Goal: Check status: Check status

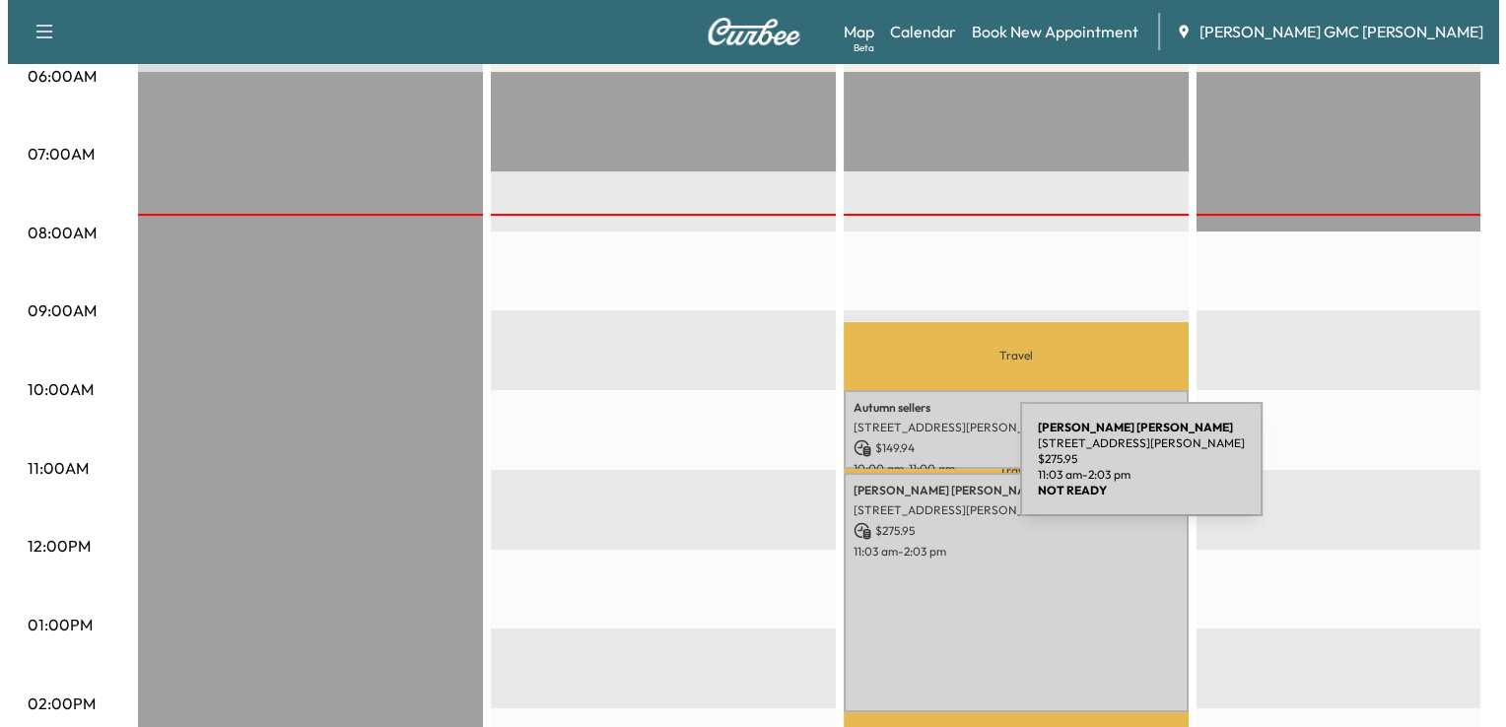
scroll to position [390, 0]
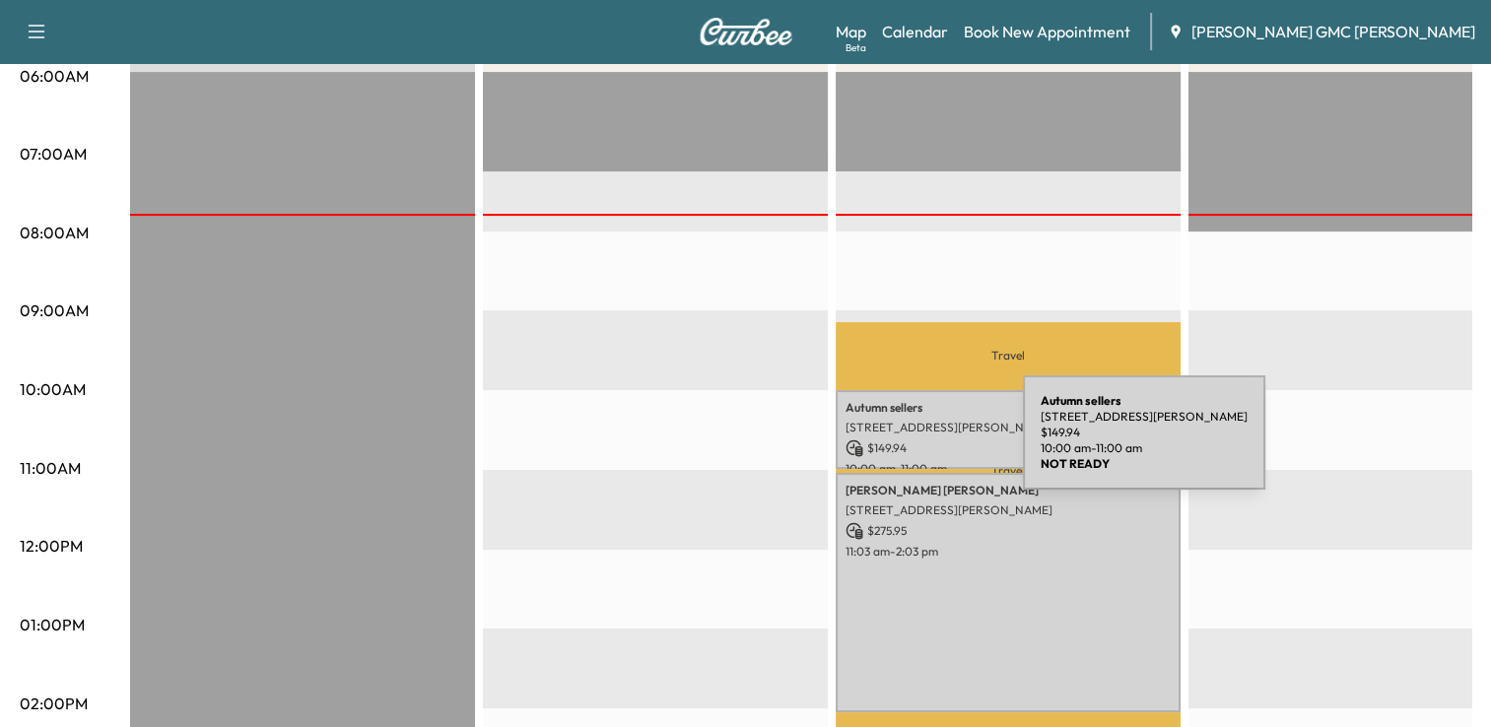
click at [875, 444] on p "$ 149.94" at bounding box center [1008, 449] width 325 height 18
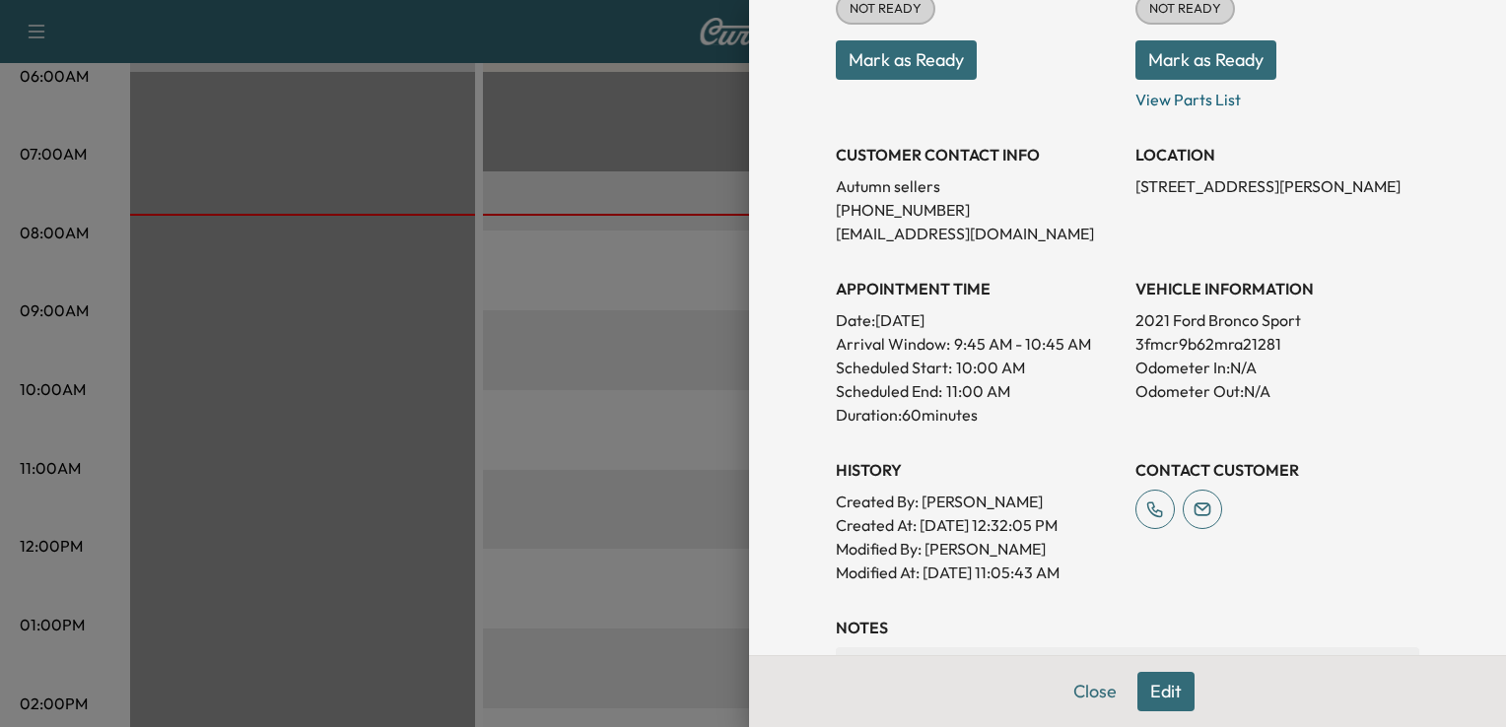
scroll to position [485, 0]
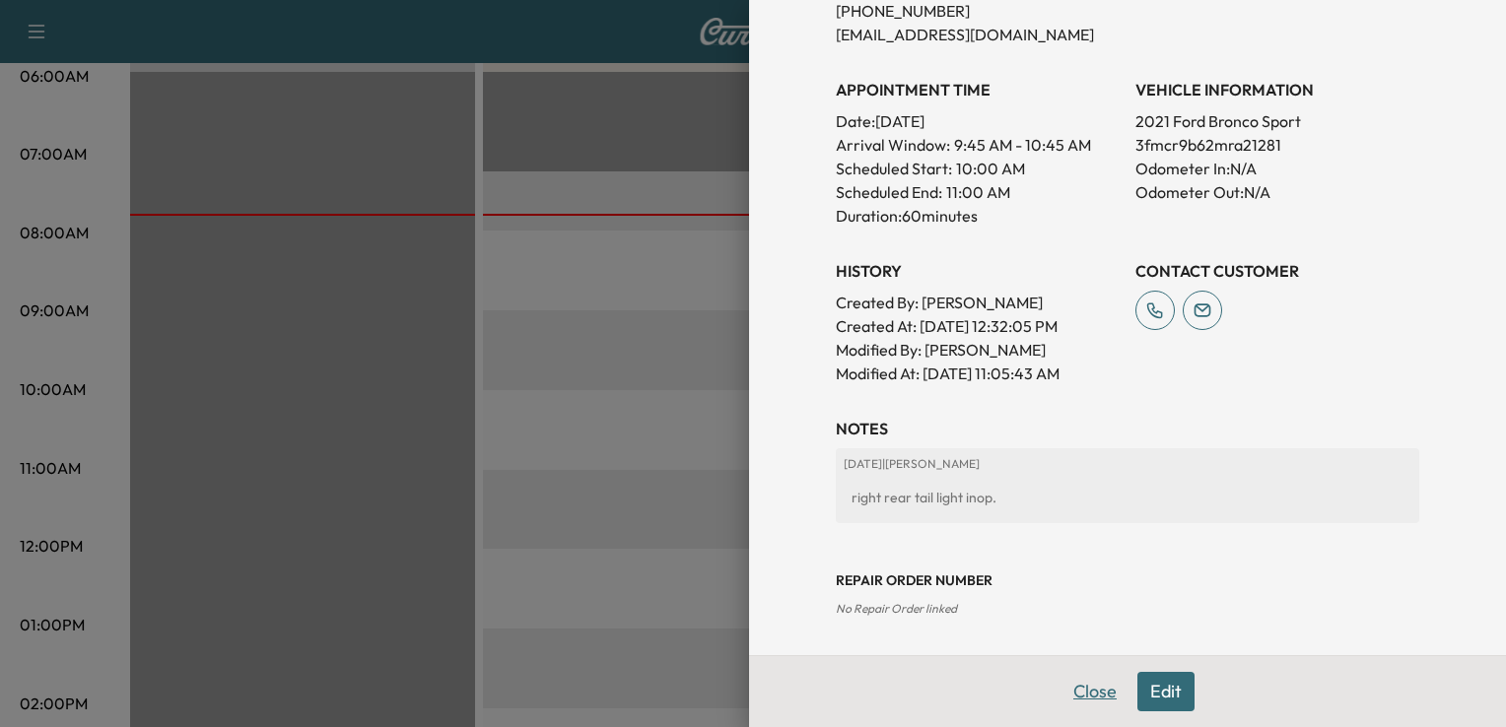
click at [1095, 684] on button "Close" at bounding box center [1094, 691] width 69 height 39
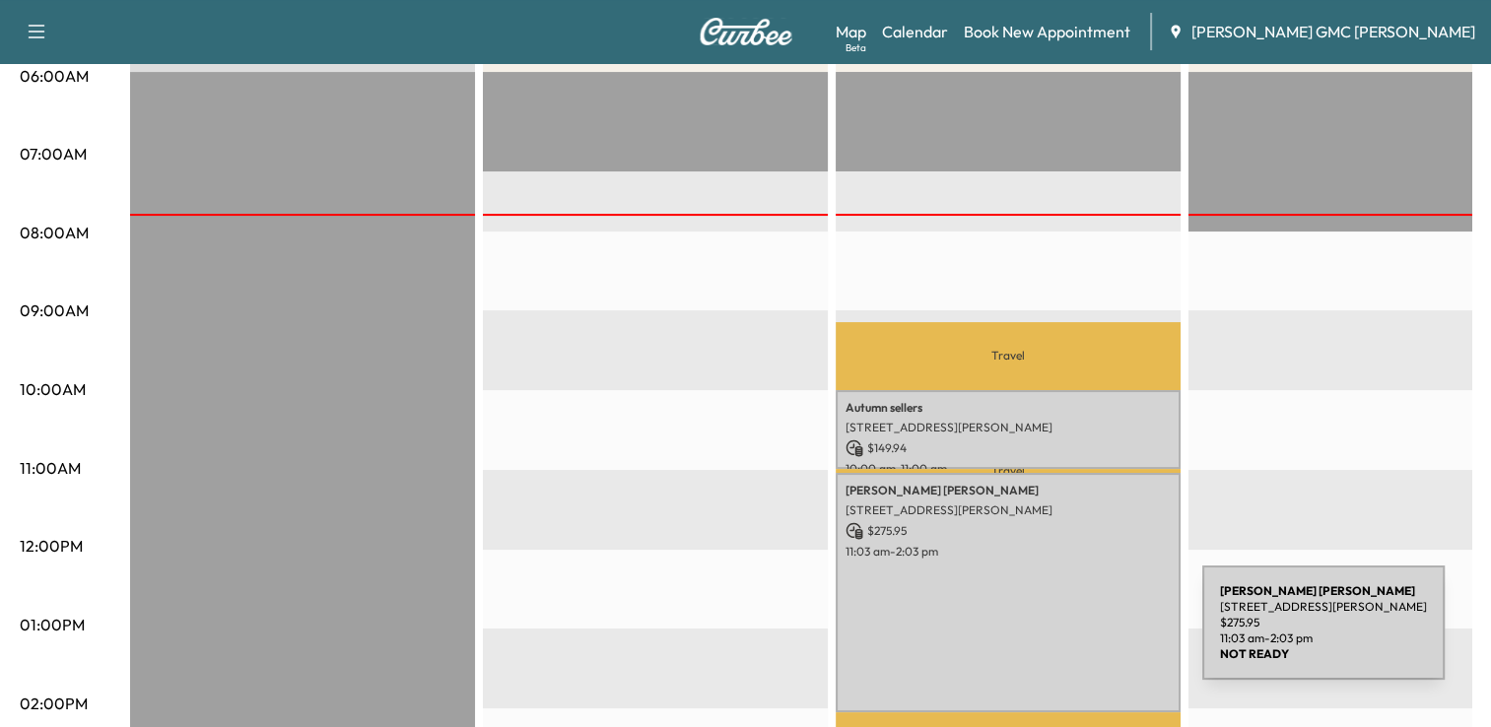
click at [1054, 635] on div "ERIC HERDELL 585 S Blvd E, Pontiac, MI 48341, USA $ 275.95 11:03 am - 2:03 pm" at bounding box center [1008, 592] width 345 height 238
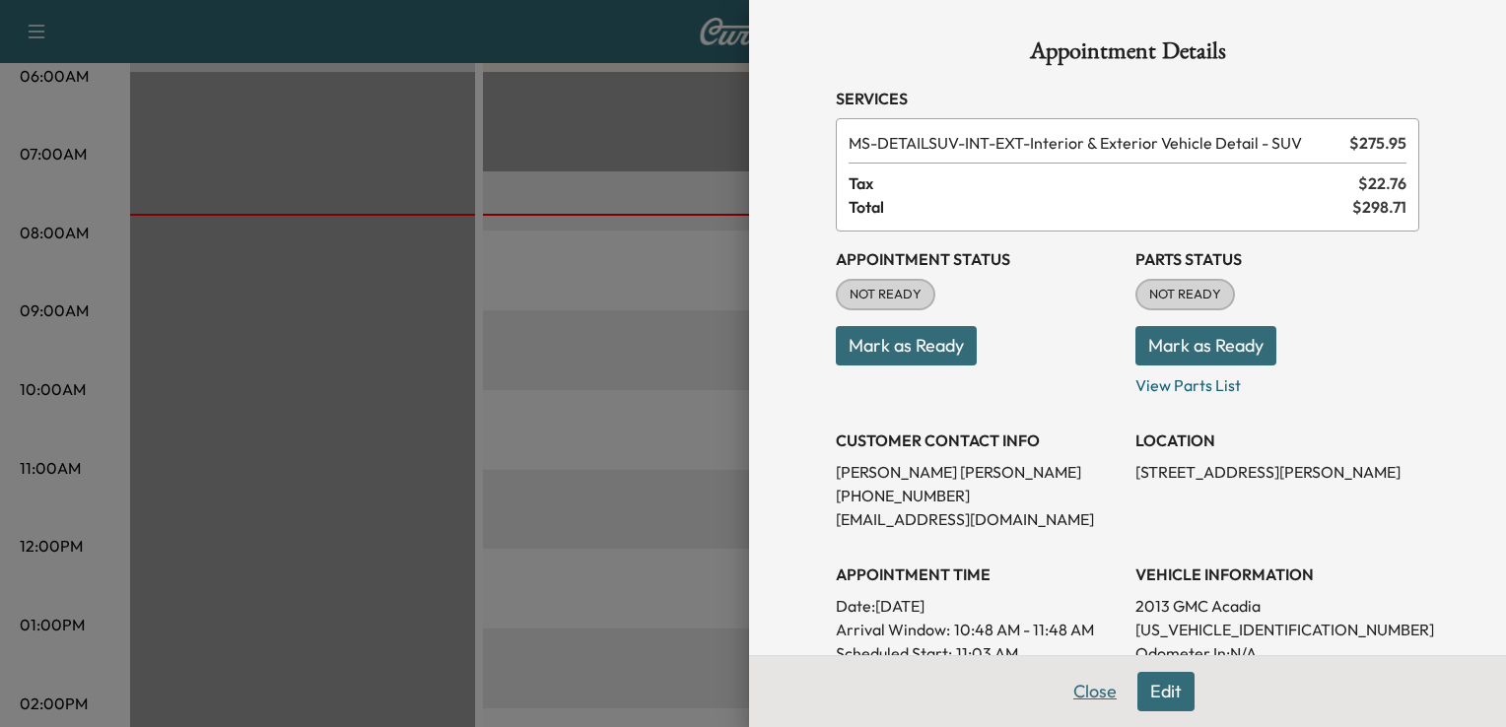
click at [1098, 698] on button "Close" at bounding box center [1094, 691] width 69 height 39
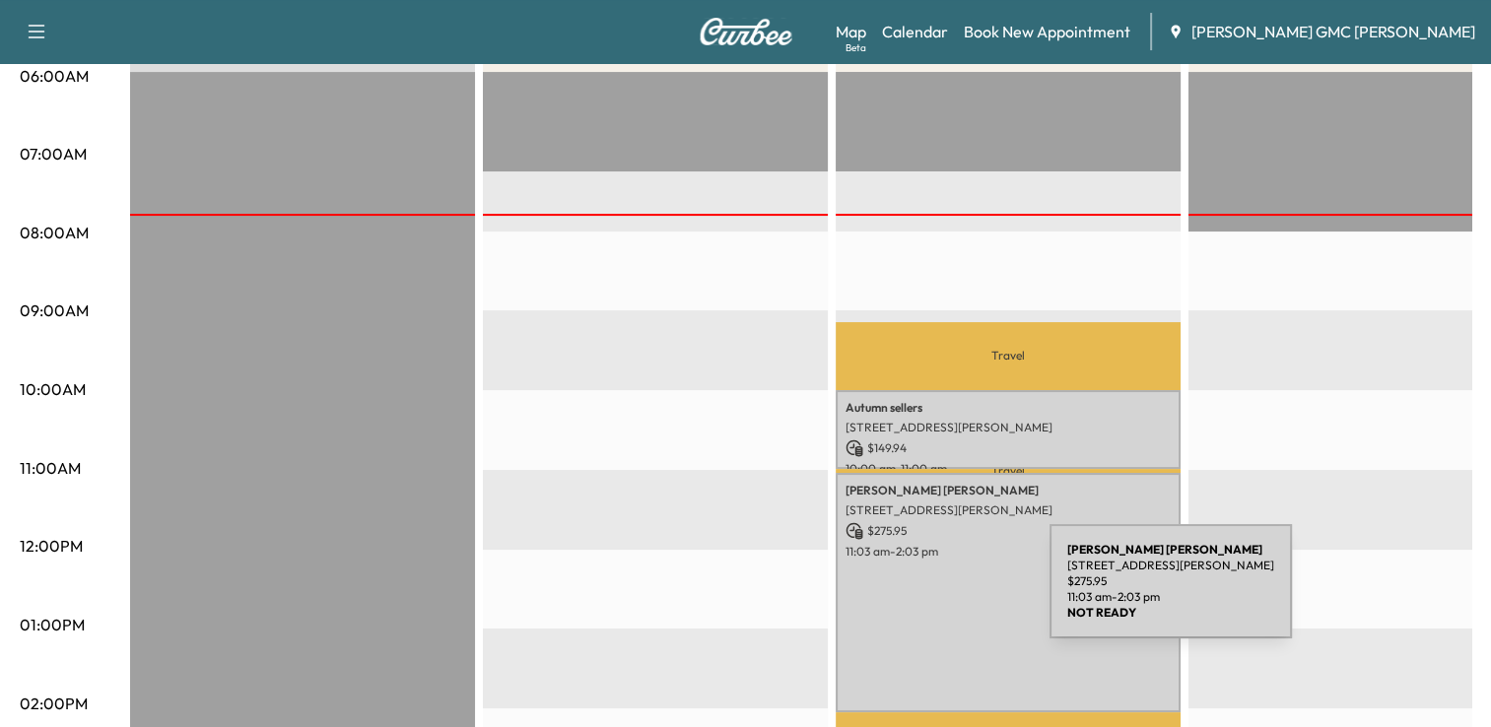
click at [902, 593] on div "ERIC HERDELL 585 S Blvd E, Pontiac, MI 48341, USA $ 275.95 11:03 am - 2:03 pm" at bounding box center [1008, 592] width 345 height 238
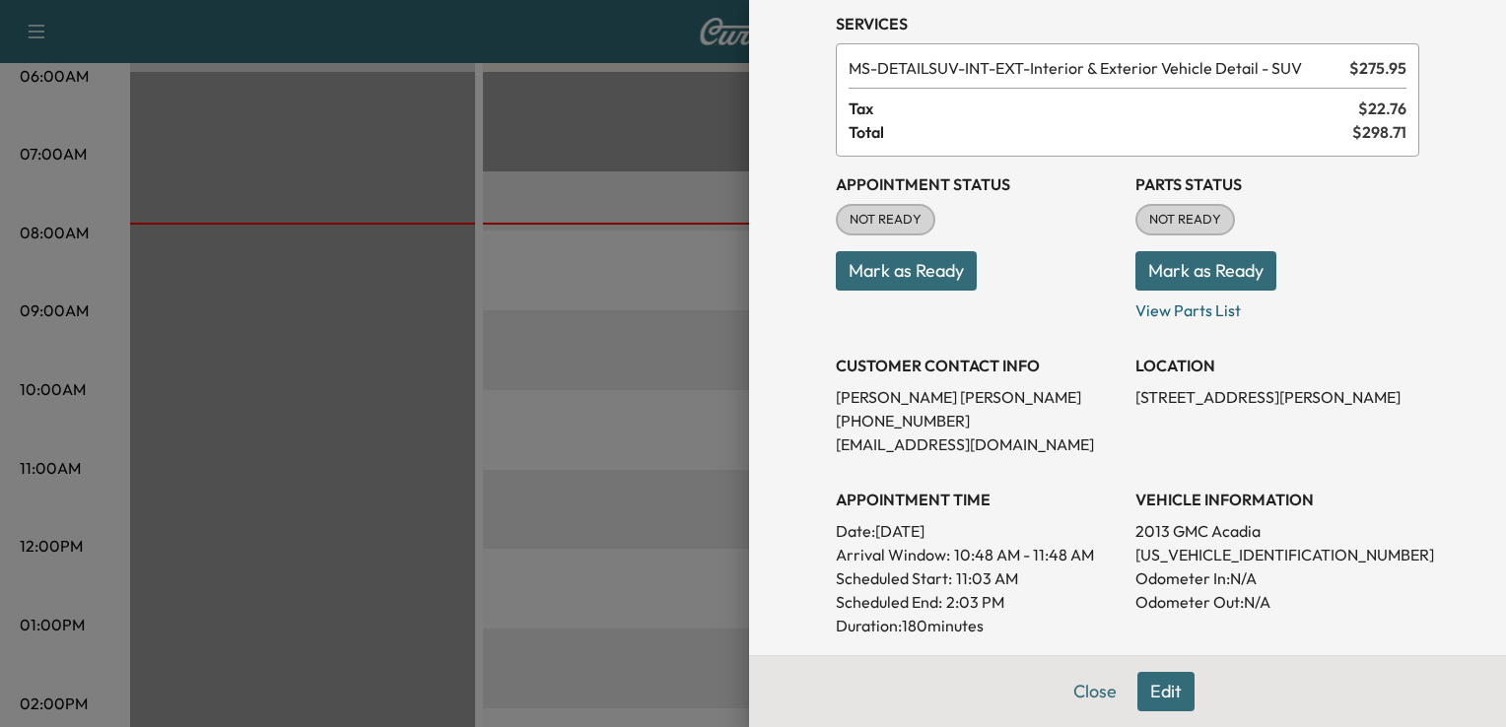
scroll to position [79, 0]
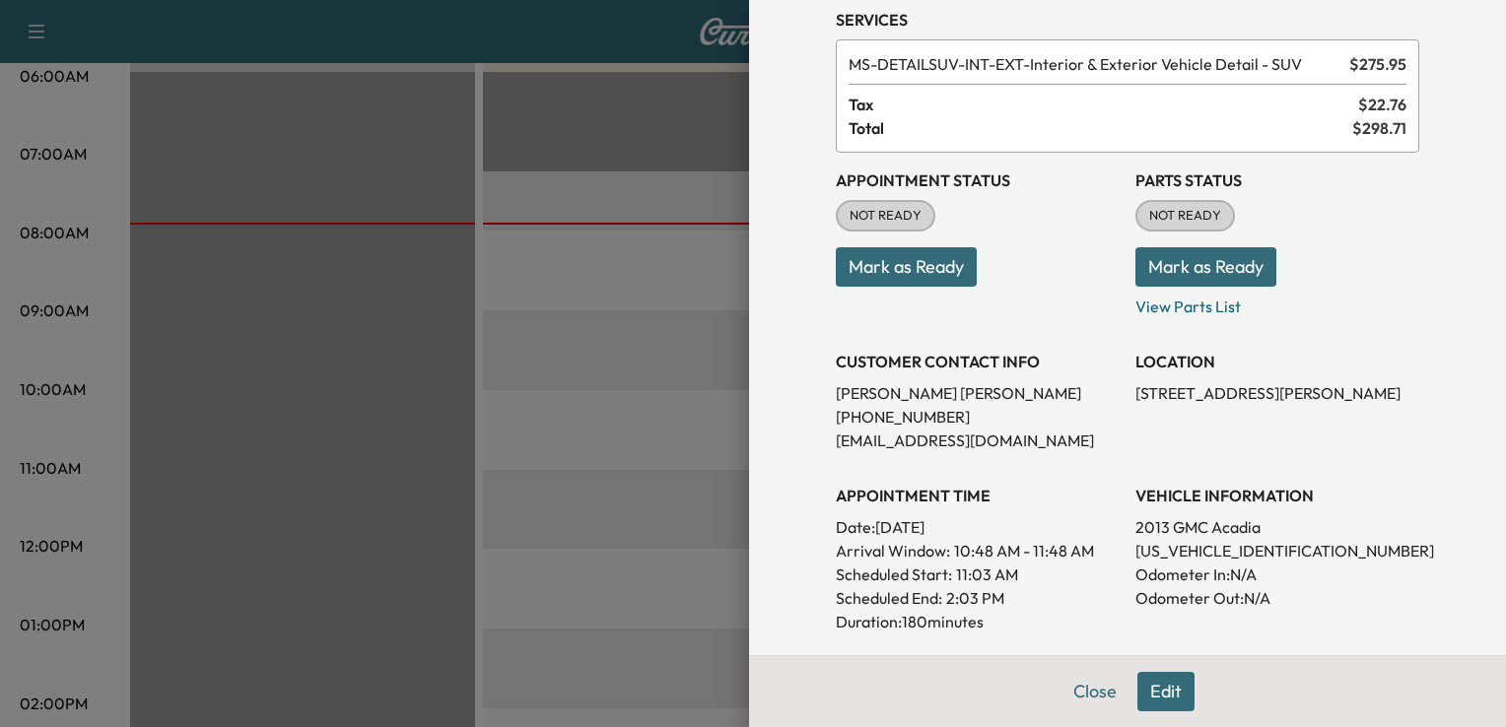
click at [627, 481] on div at bounding box center [753, 363] width 1506 height 727
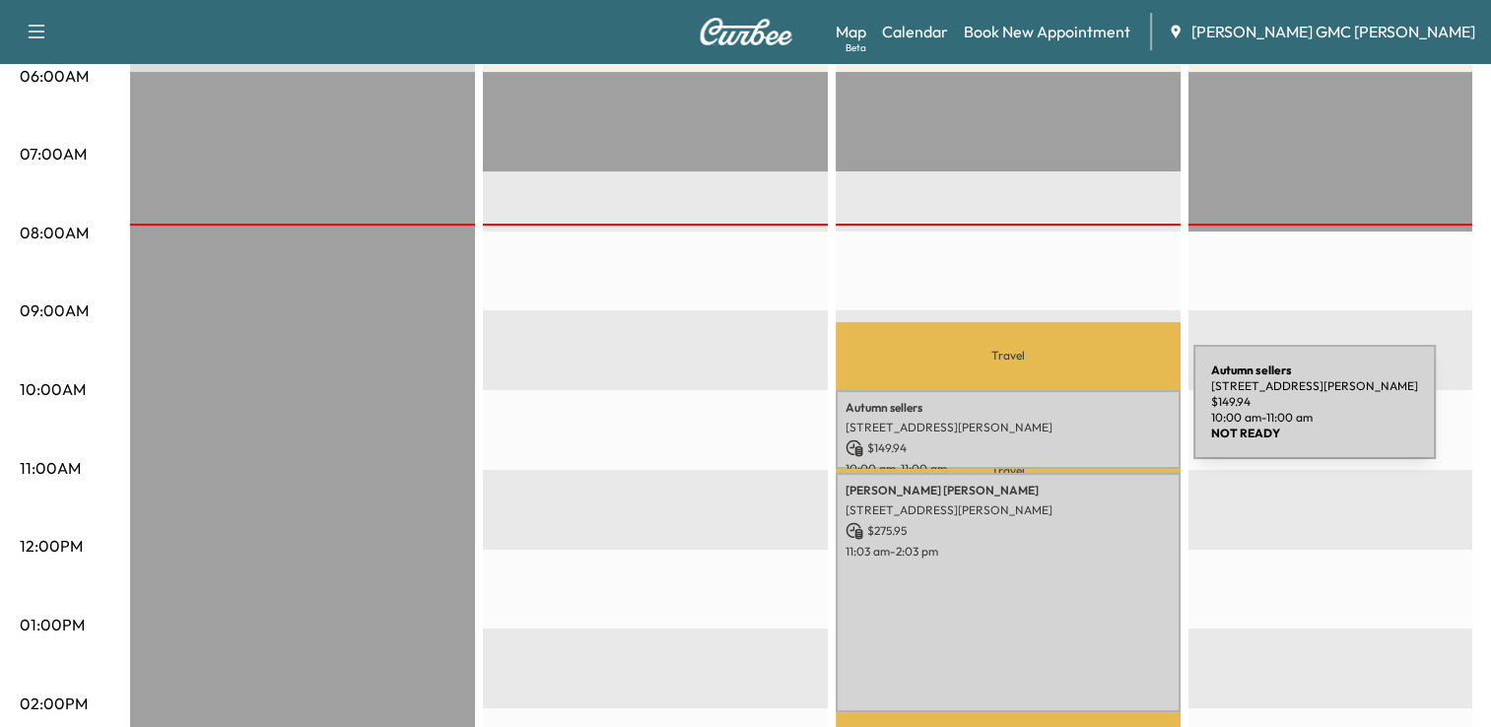
click at [1046, 420] on p "[STREET_ADDRESS][PERSON_NAME]" at bounding box center [1008, 428] width 325 height 16
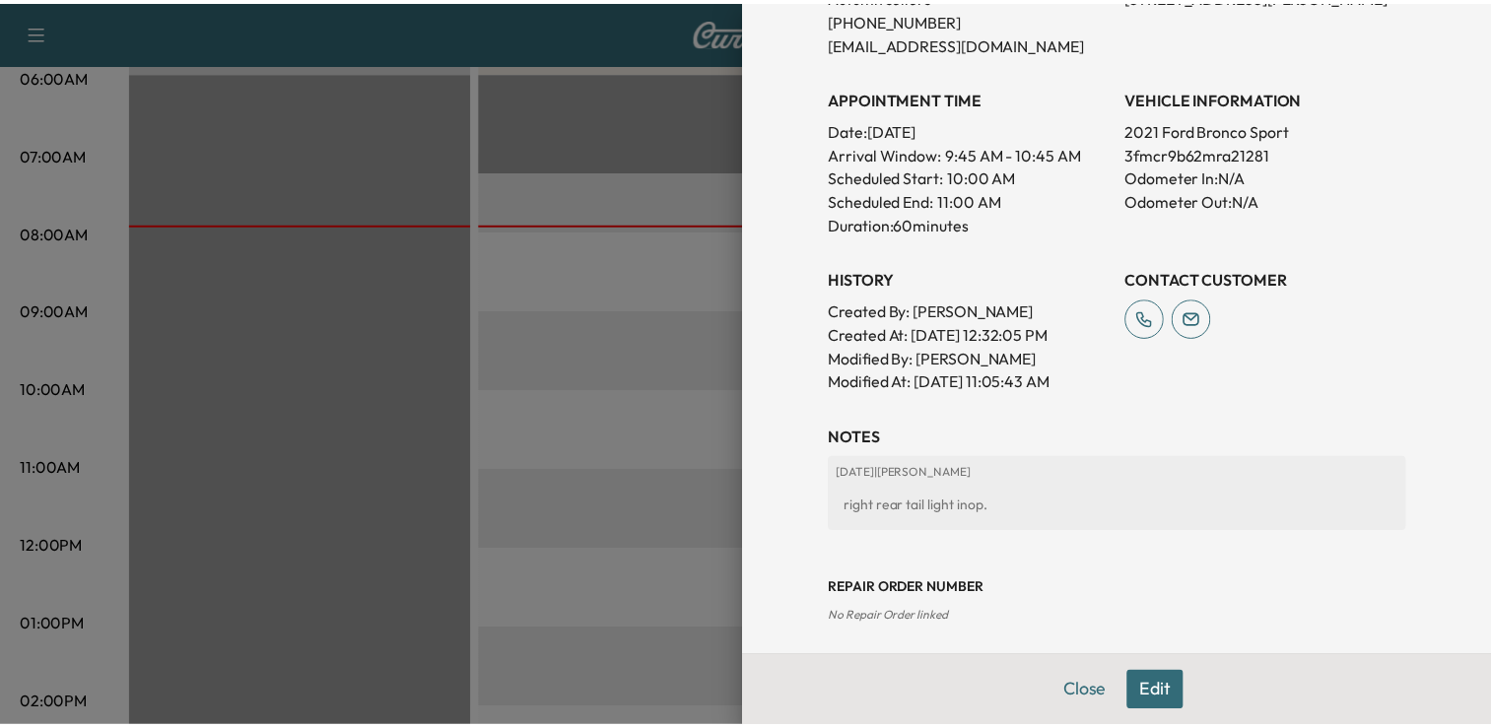
scroll to position [485, 0]
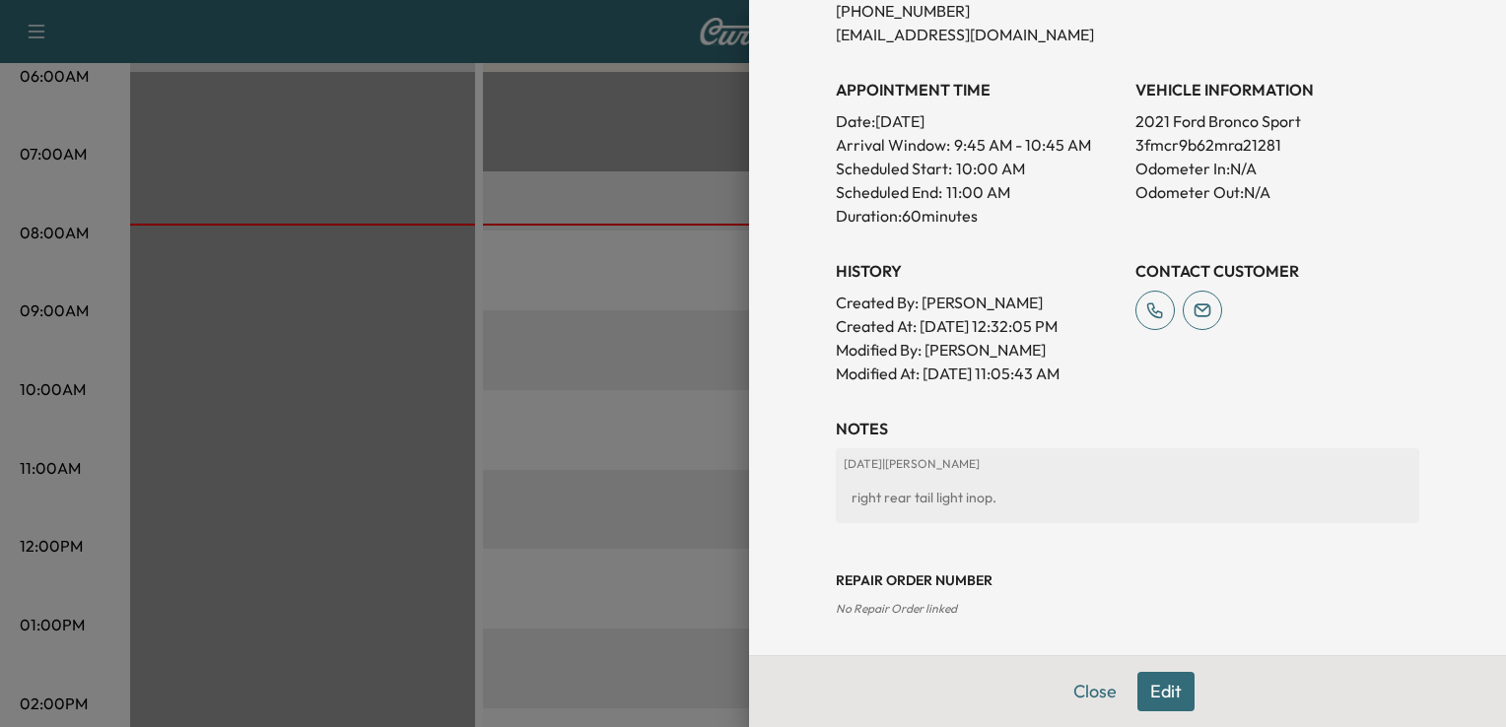
click at [589, 348] on div at bounding box center [753, 363] width 1506 height 727
